Goal: Complete application form

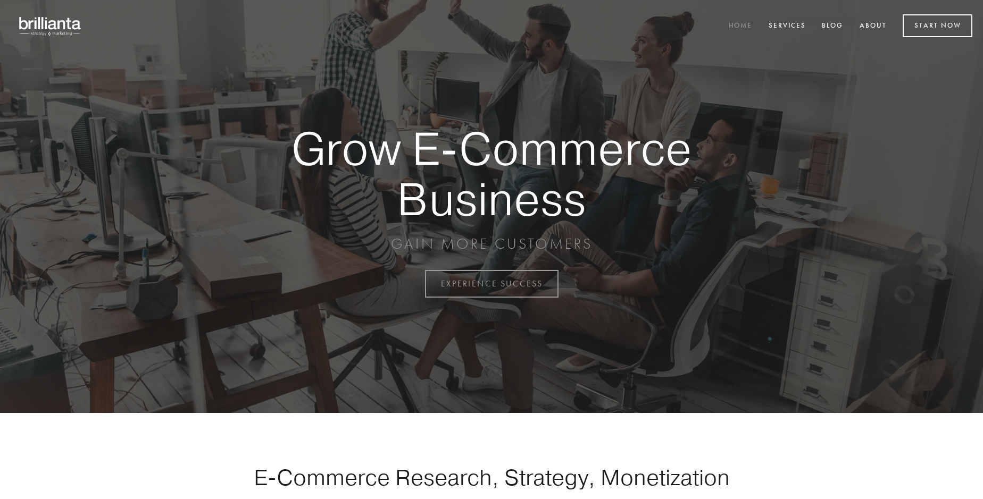
scroll to position [2788, 0]
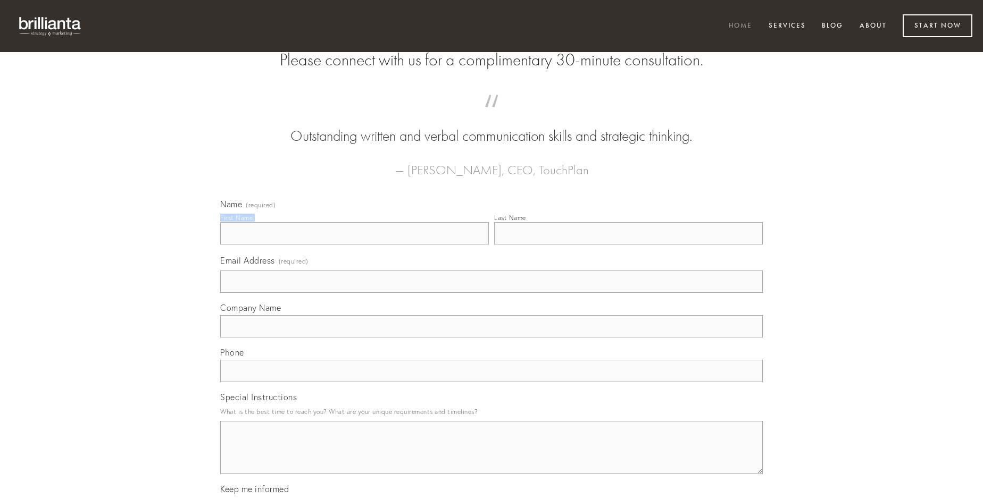
type input "[PERSON_NAME]"
click at [628, 245] on input "Last Name" at bounding box center [628, 233] width 269 height 22
type input "[PERSON_NAME]"
click at [491, 293] on input "Email Address (required)" at bounding box center [491, 282] width 543 height 22
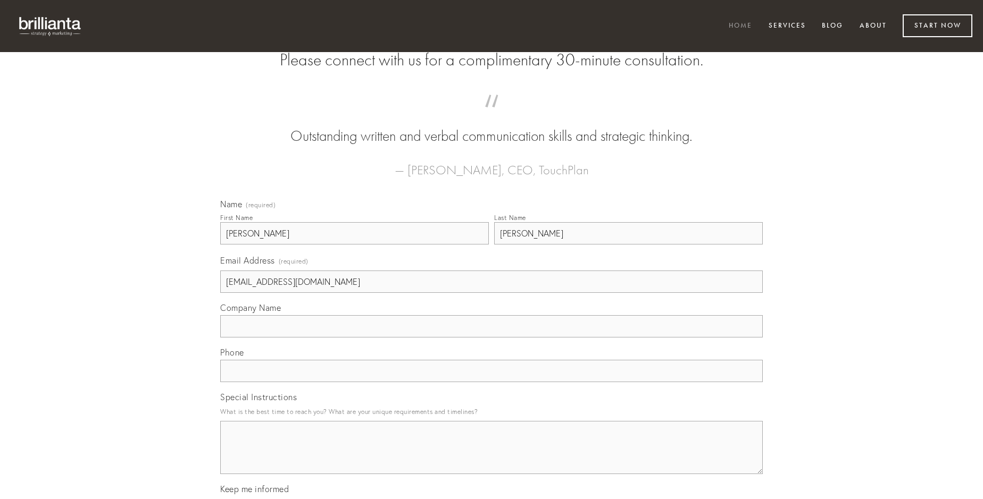
type input "[EMAIL_ADDRESS][DOMAIN_NAME]"
click at [491, 338] on input "Company Name" at bounding box center [491, 326] width 543 height 22
type input "impedit"
click at [491, 382] on input "text" at bounding box center [491, 371] width 543 height 22
click at [491, 457] on textarea "Special Instructions" at bounding box center [491, 447] width 543 height 53
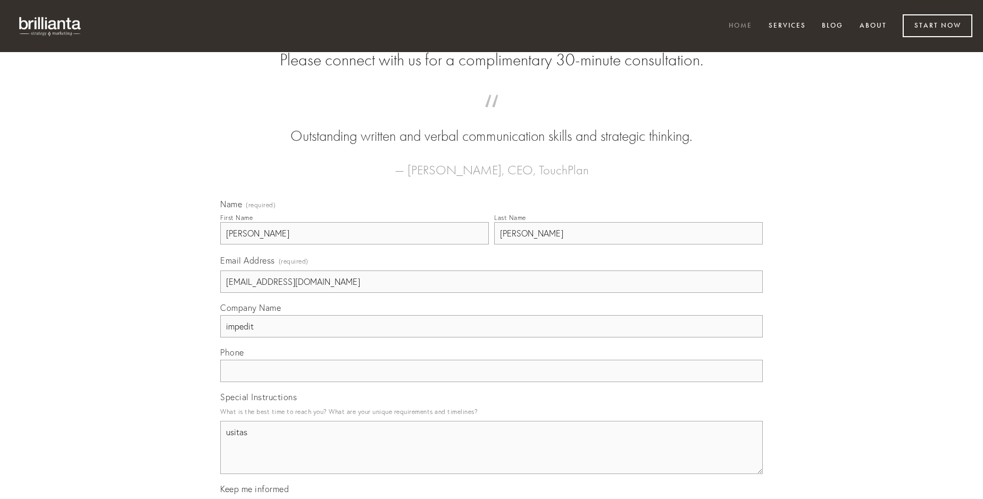
type textarea "usitas"
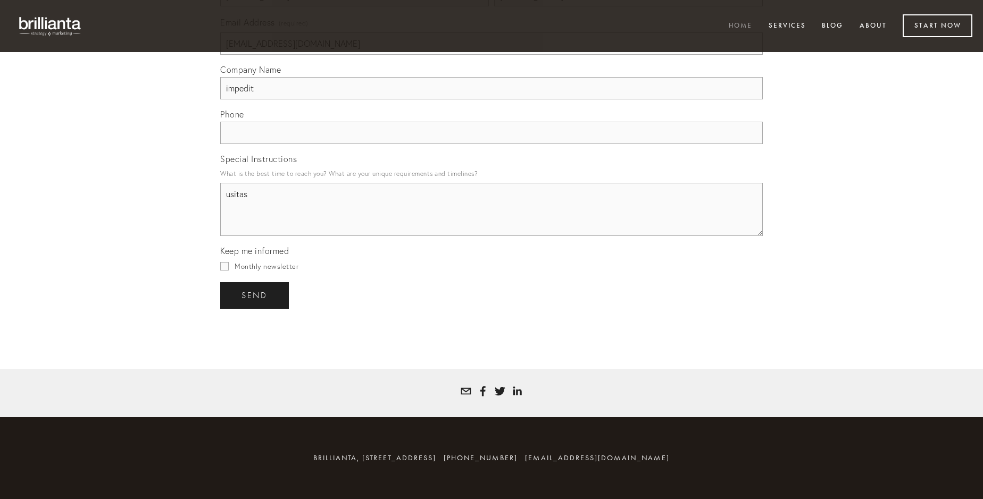
click at [255, 295] on span "send" at bounding box center [254, 296] width 26 height 10
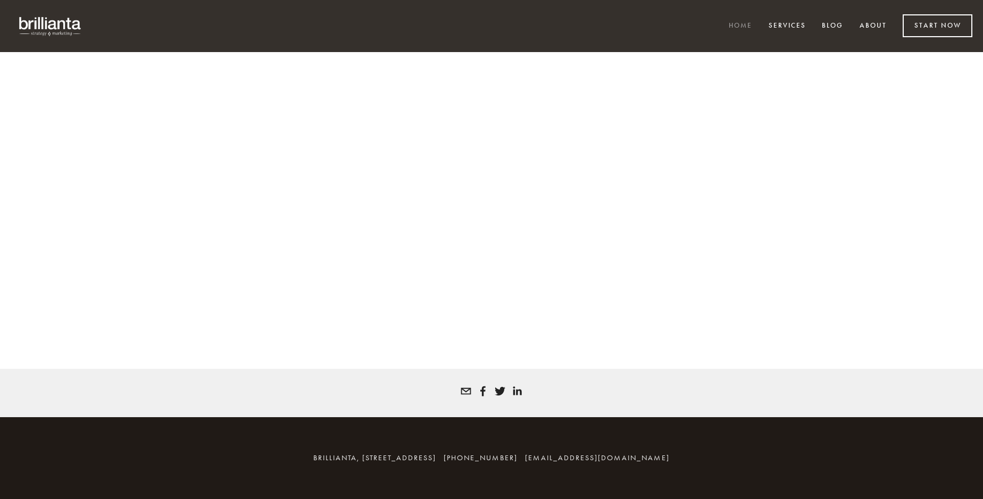
scroll to position [2774, 0]
